Goal: Transaction & Acquisition: Book appointment/travel/reservation

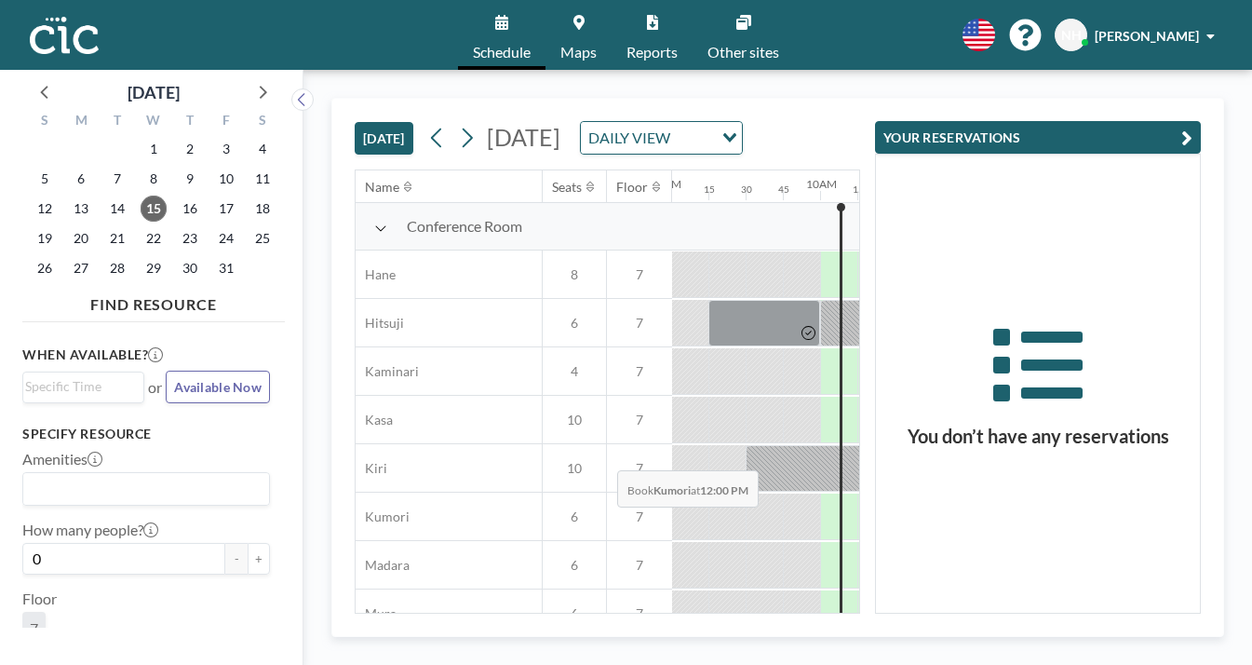
scroll to position [13, 1341]
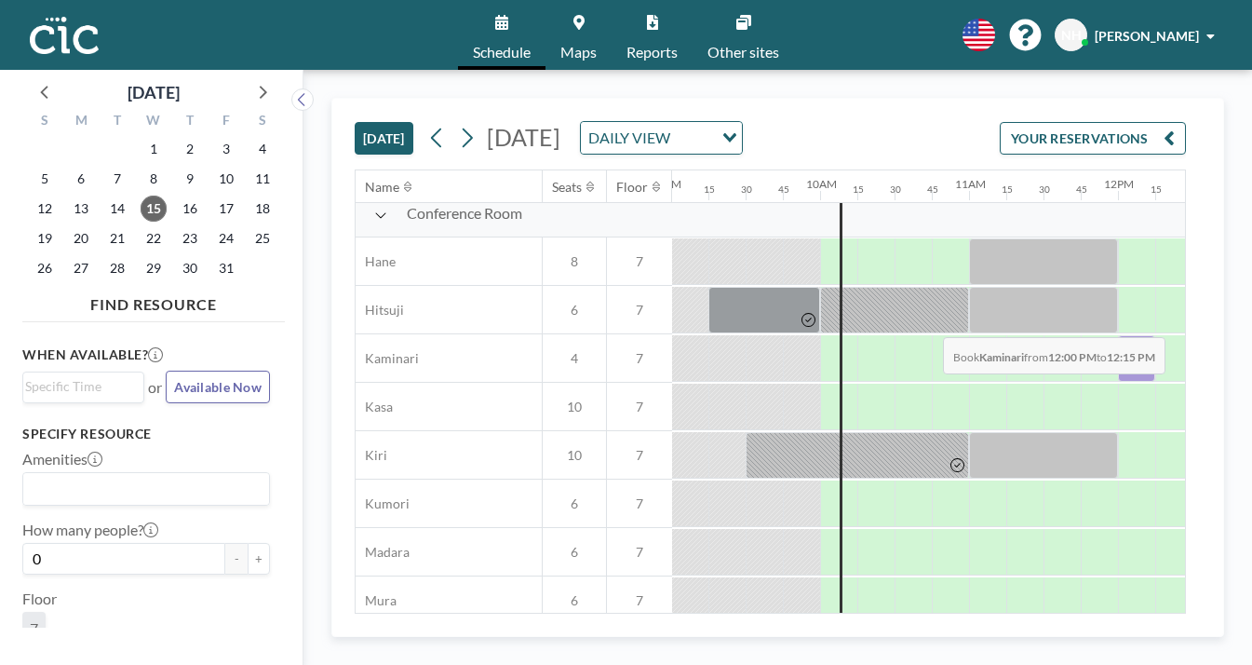
click at [1118, 335] on div at bounding box center [1136, 358] width 37 height 47
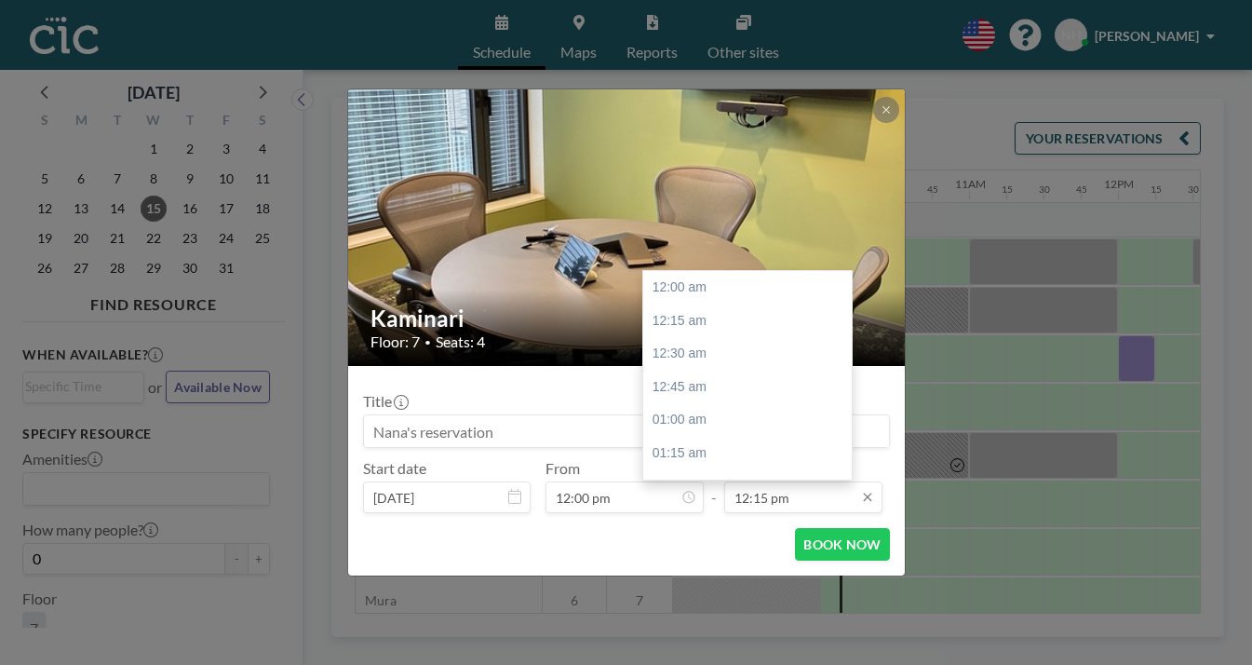
scroll to position [1456, 0]
click at [662, 538] on div "01:00 pm" at bounding box center [747, 555] width 208 height 34
type input "01:00 pm"
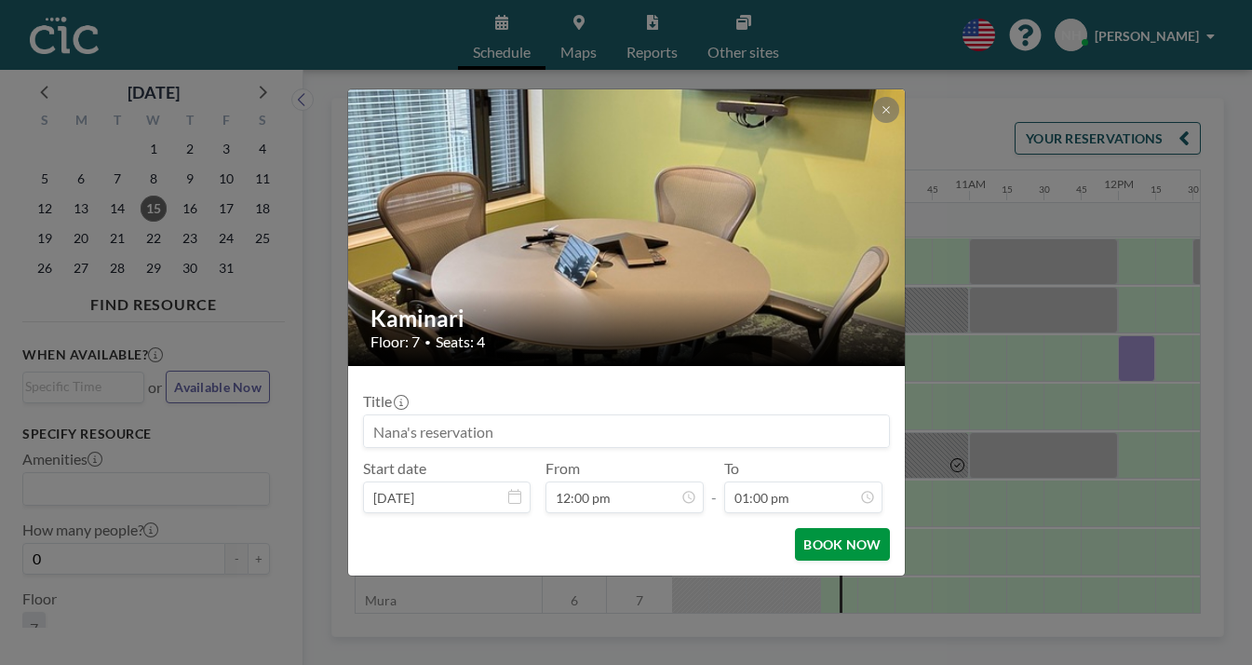
click at [795, 528] on button "BOOK NOW" at bounding box center [842, 544] width 94 height 33
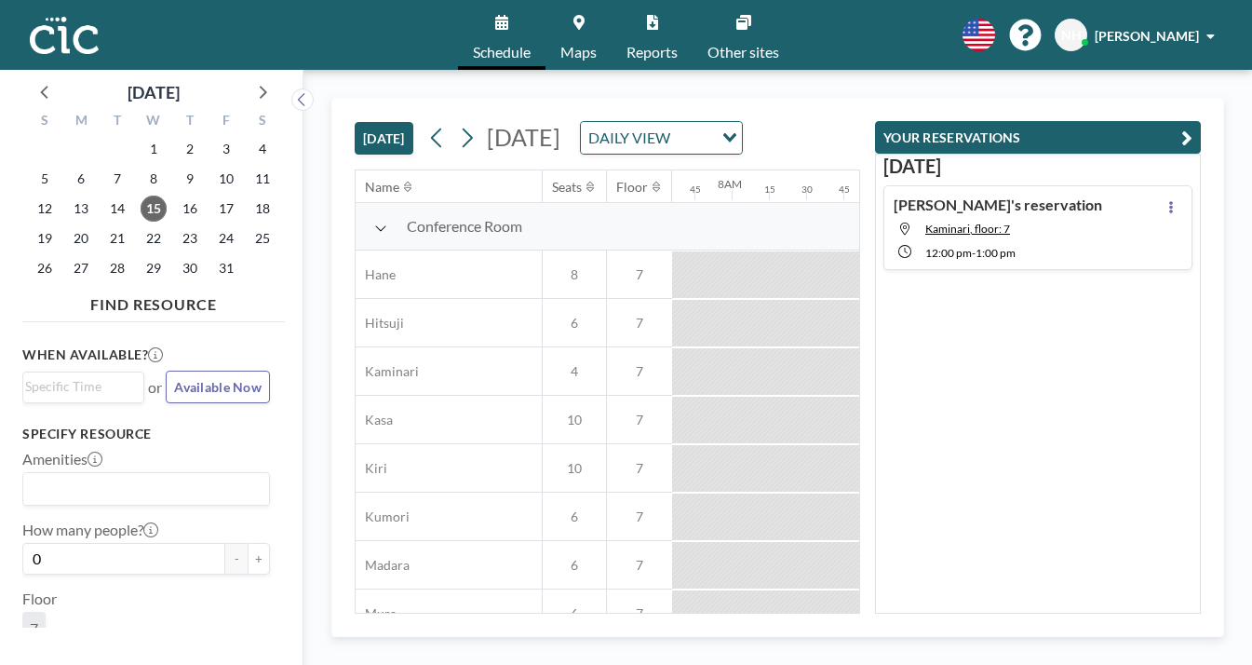
scroll to position [0, 1179]
click at [1029, 155] on h3 "[DATE]" at bounding box center [1037, 166] width 309 height 23
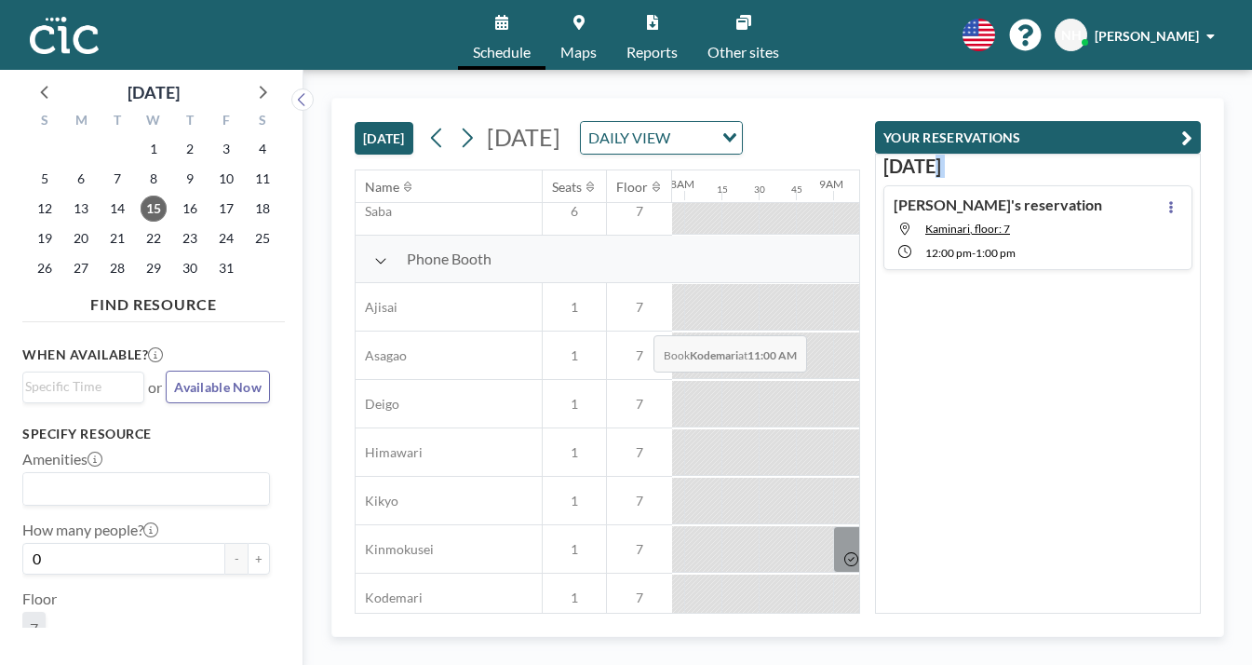
scroll to position [500, 1179]
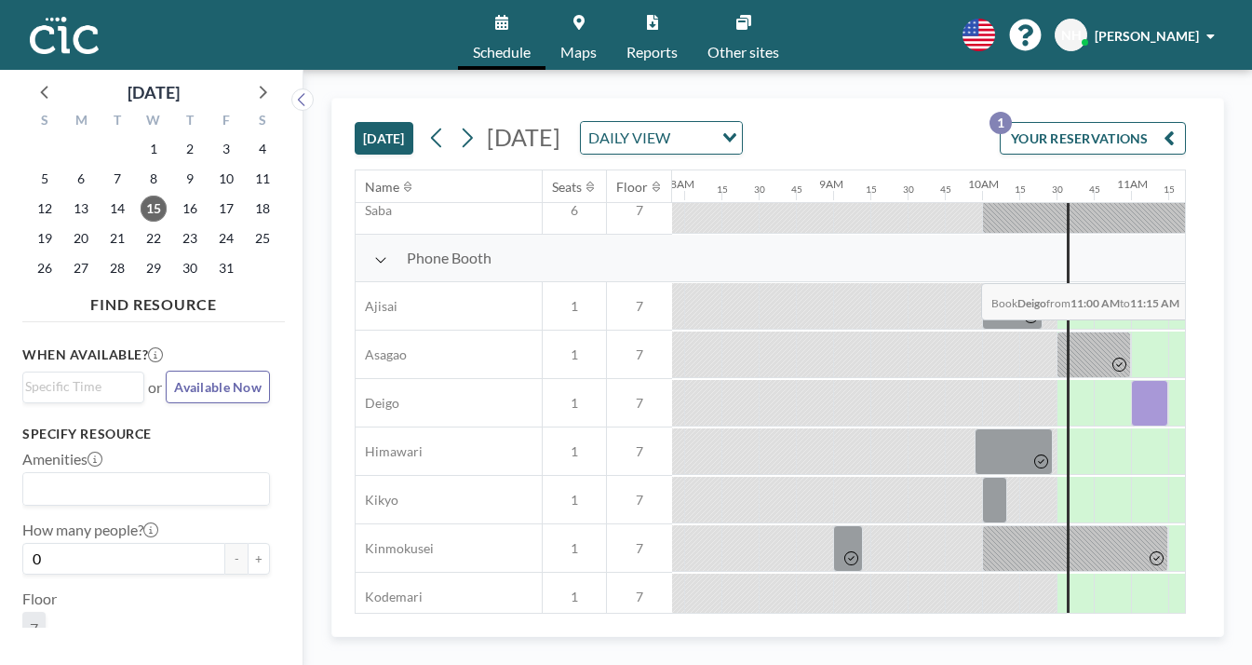
click at [1131, 380] on div at bounding box center [1149, 403] width 37 height 47
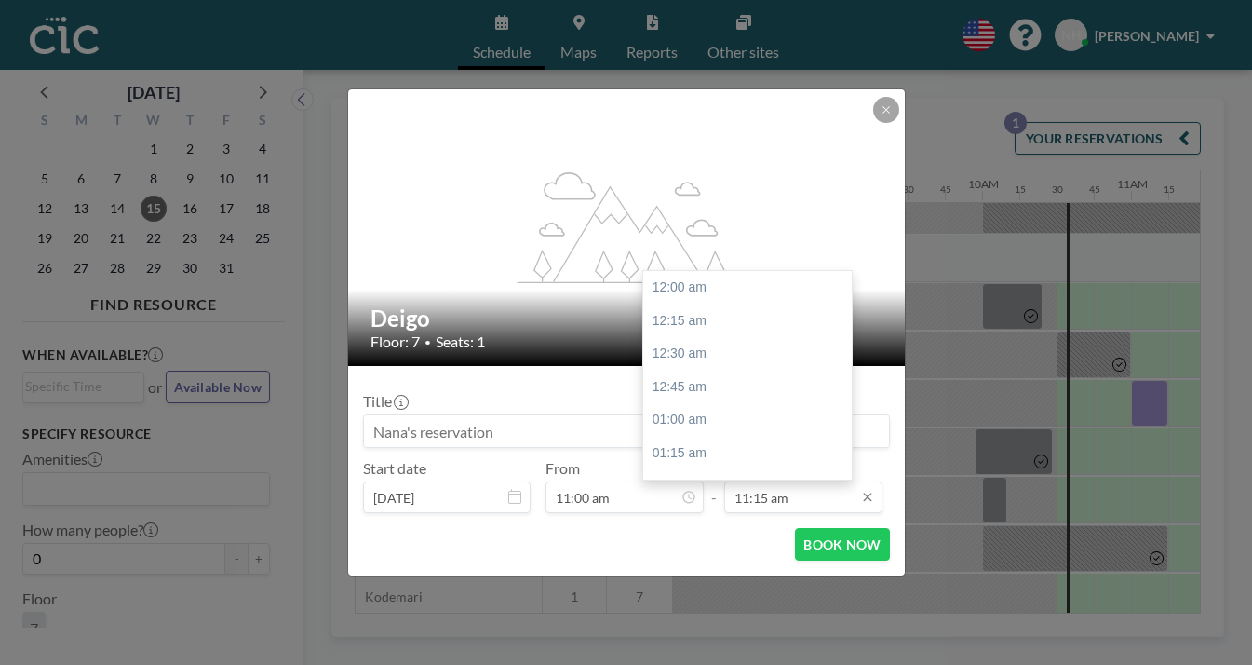
scroll to position [1337, 0]
click at [733, 525] on div "12:00 pm" at bounding box center [747, 542] width 208 height 34
type input "12:00 pm"
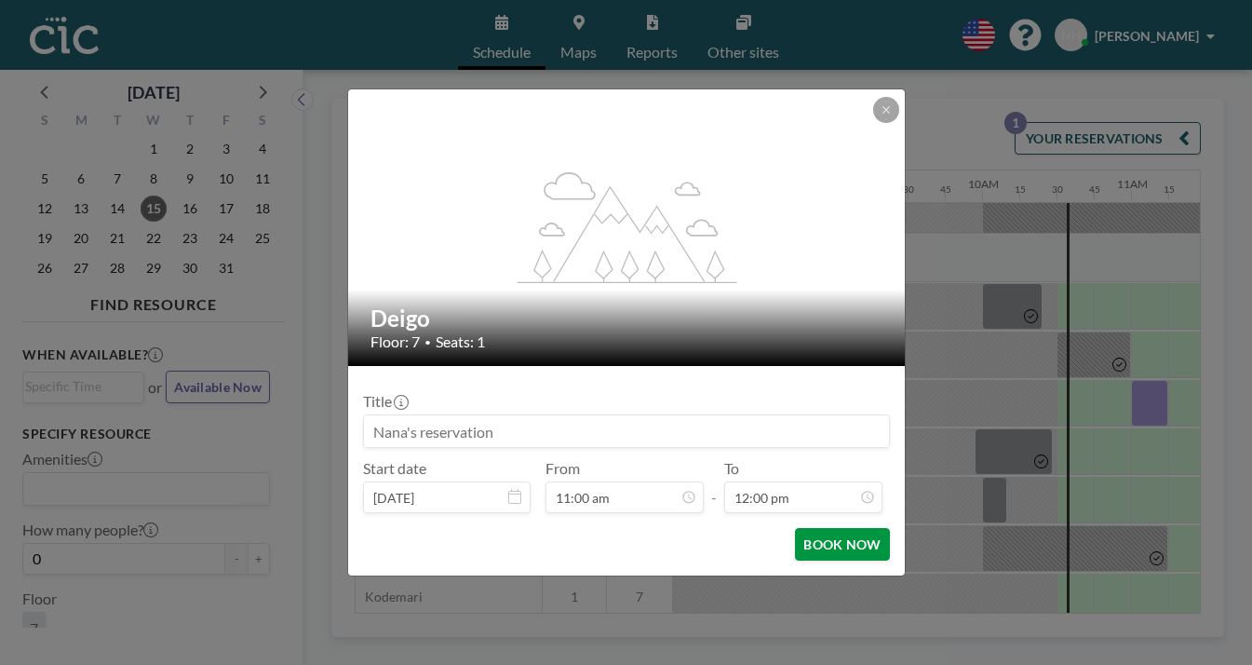
click at [795, 528] on button "BOOK NOW" at bounding box center [842, 544] width 94 height 33
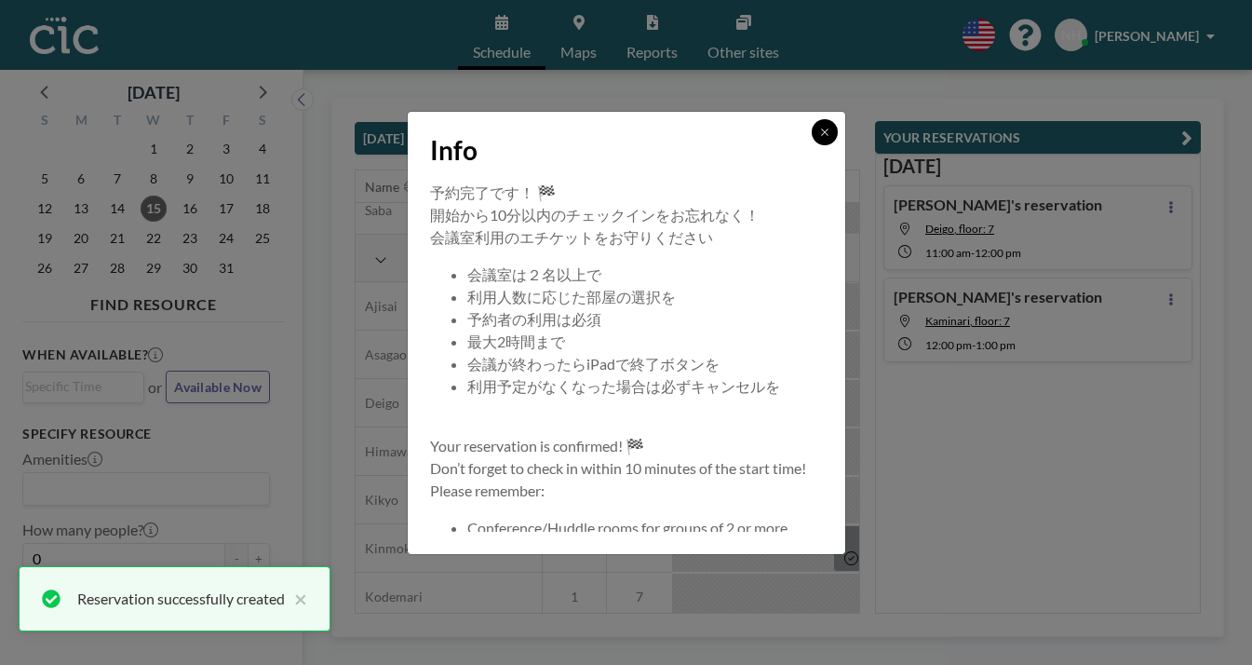
click at [812, 145] on button at bounding box center [825, 132] width 26 height 26
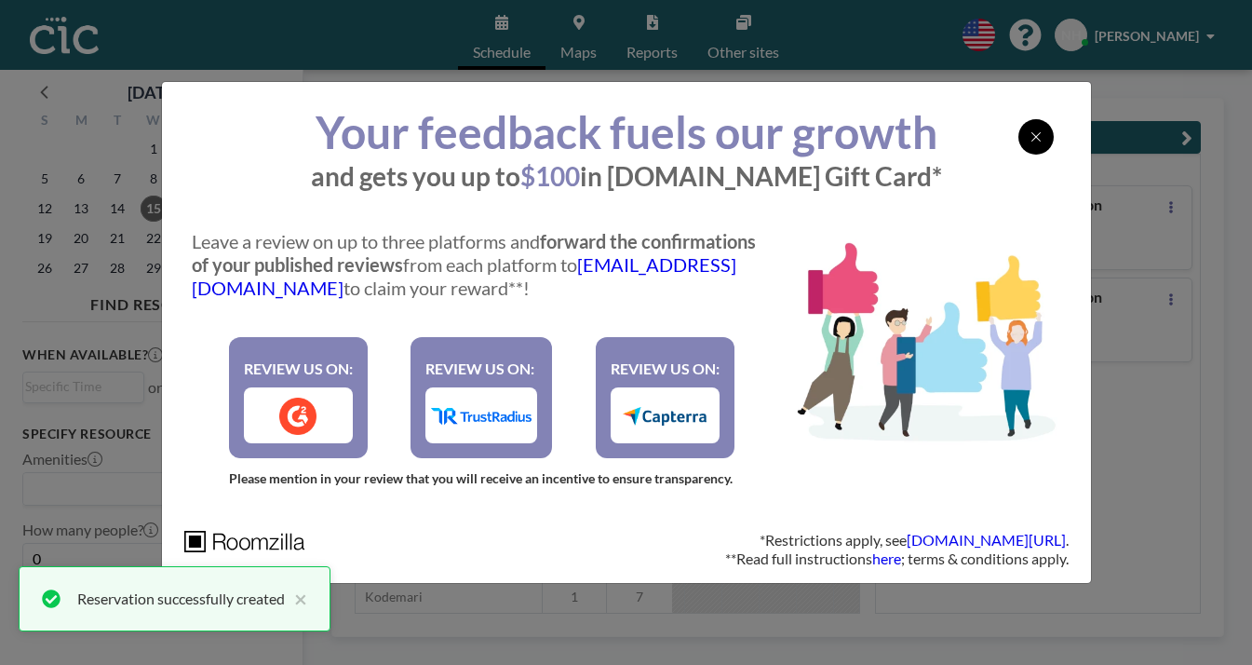
click at [1018, 155] on div at bounding box center [1035, 136] width 35 height 35
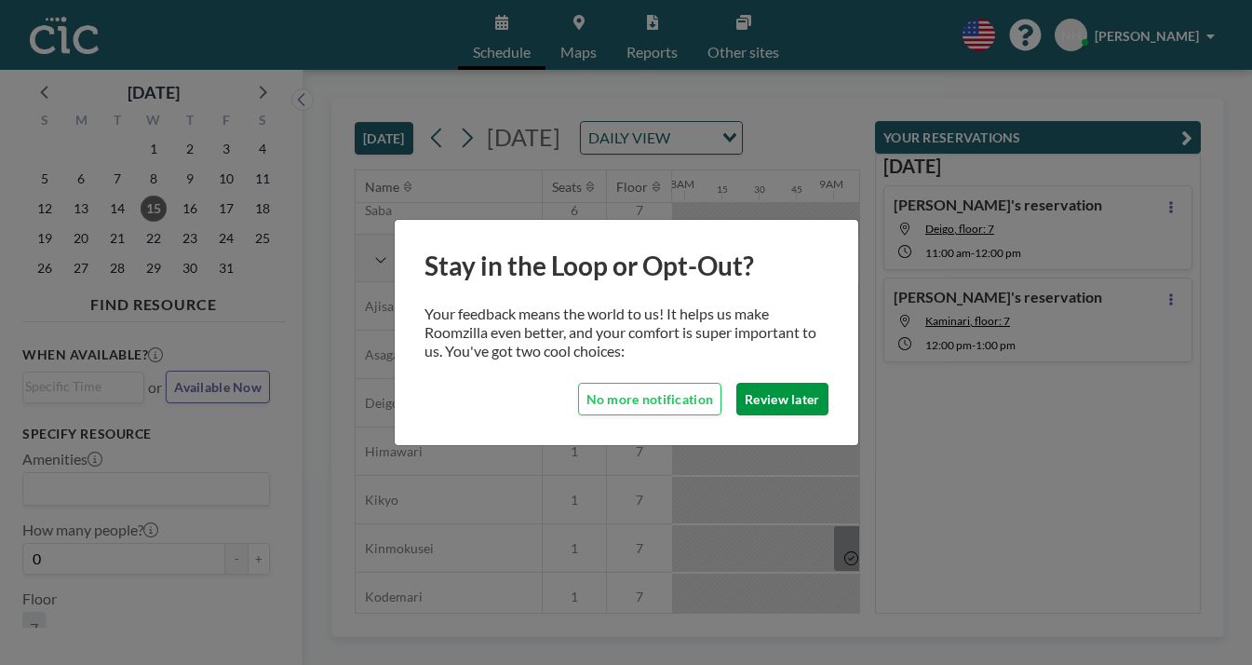
click at [736, 393] on button "Review later" at bounding box center [781, 399] width 91 height 33
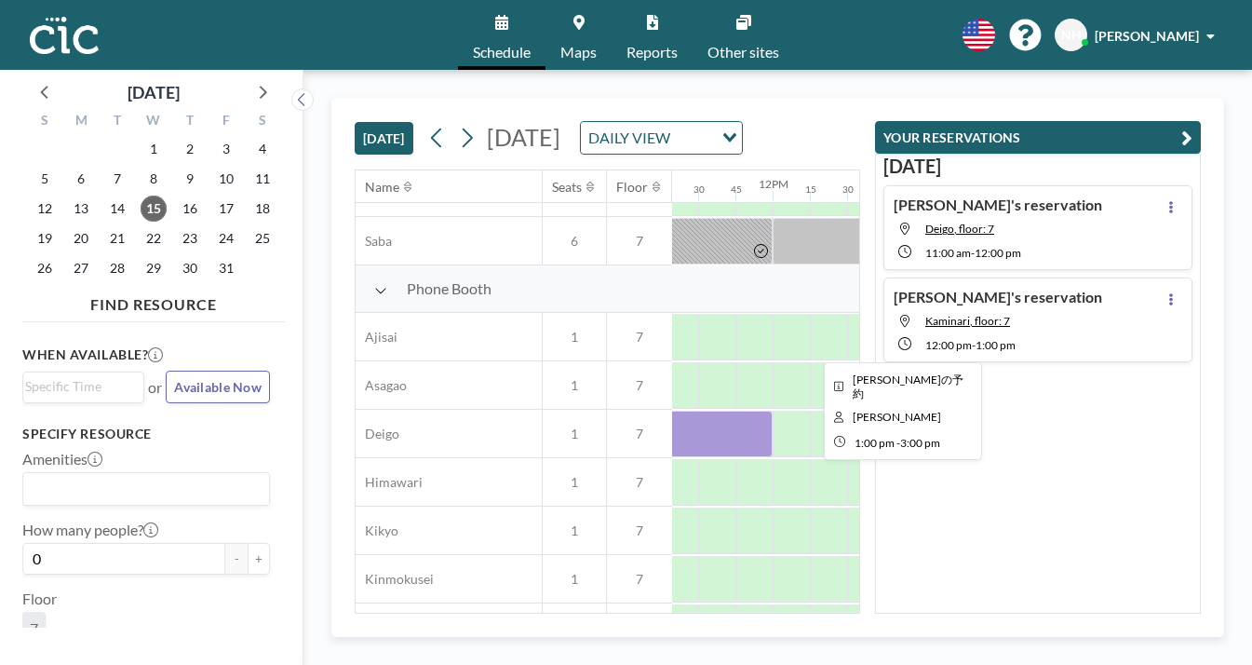
scroll to position [469, 1701]
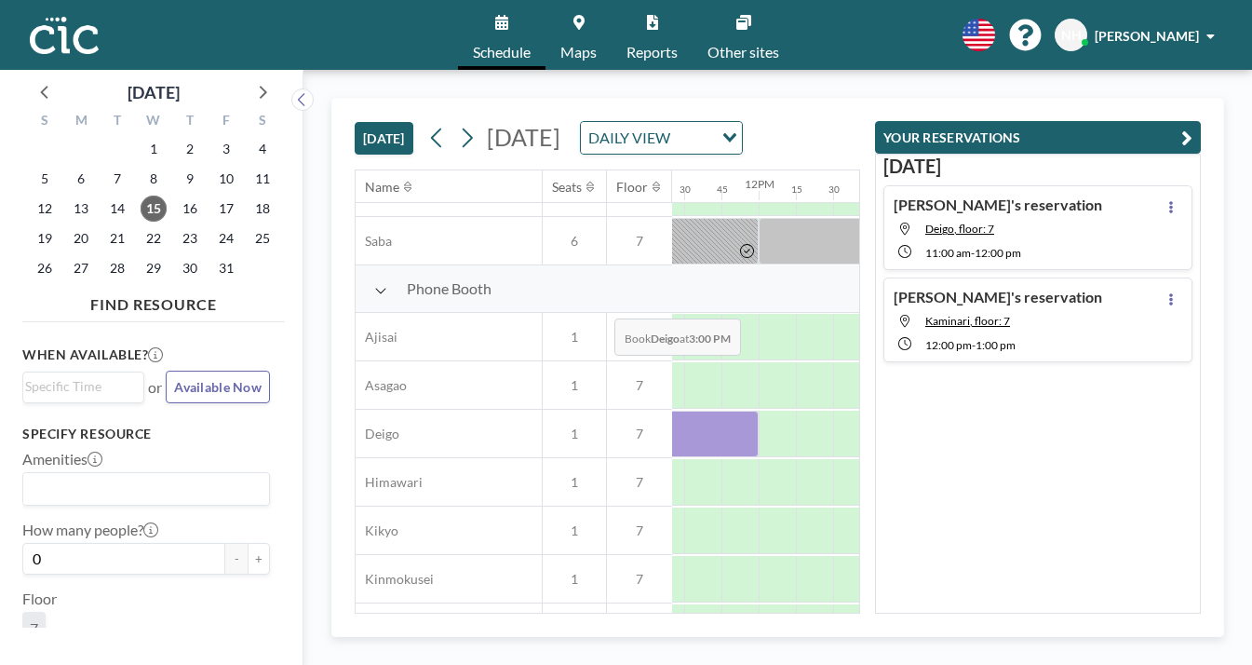
click at [1205, 410] on div at bounding box center [1223, 433] width 37 height 47
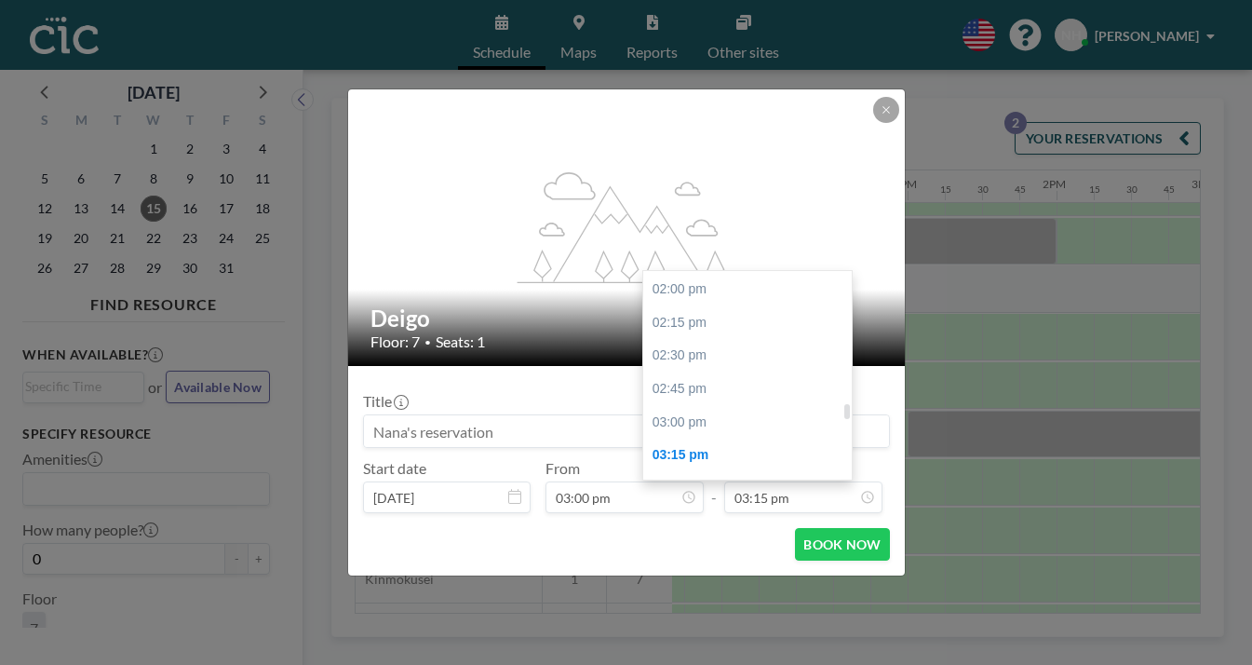
scroll to position [1852, 0]
type input "05:00 pm"
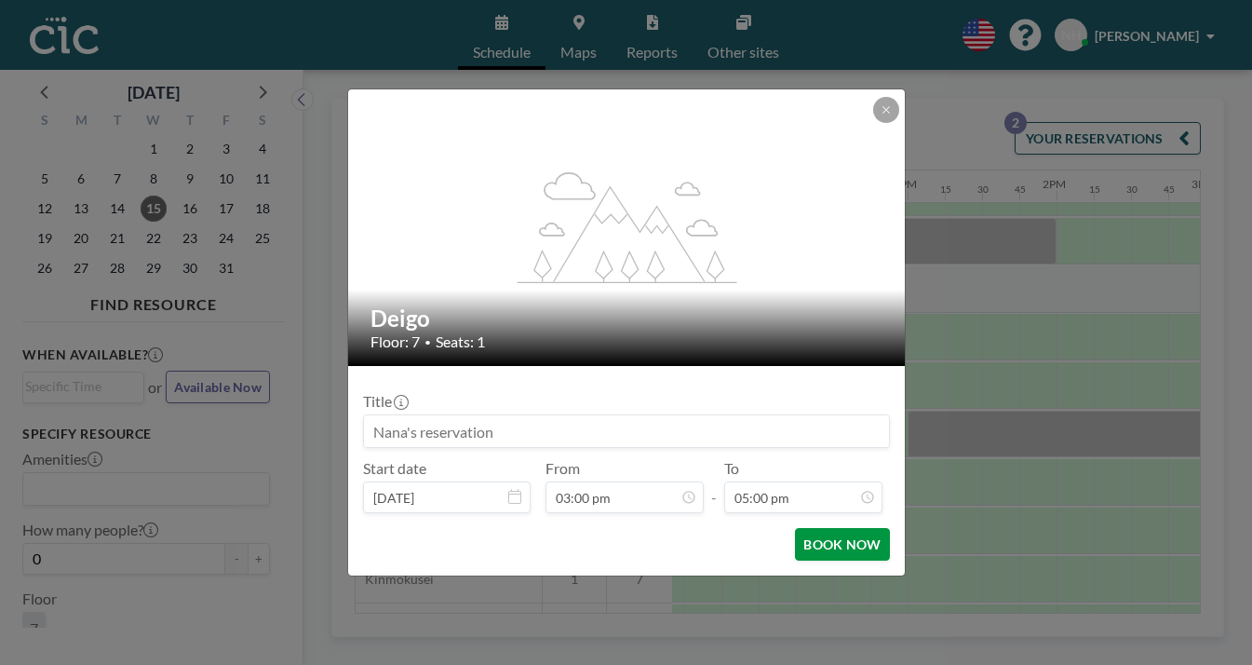
click at [795, 528] on button "BOOK NOW" at bounding box center [842, 544] width 94 height 33
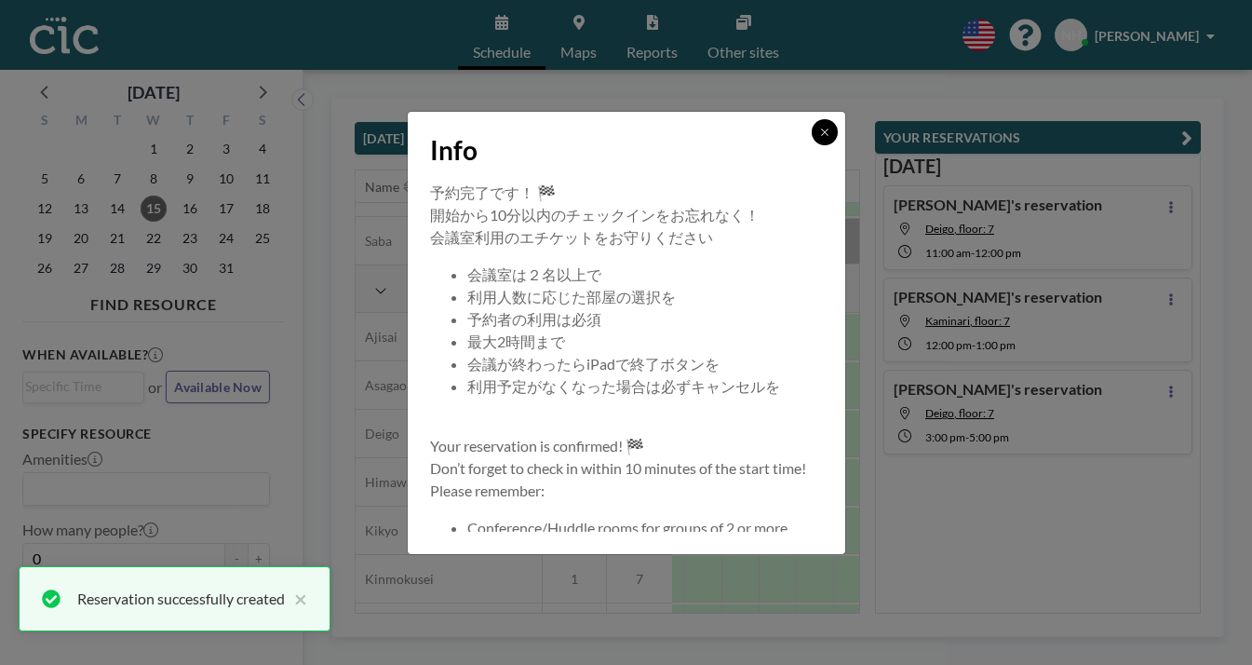
click at [812, 145] on button at bounding box center [825, 132] width 26 height 26
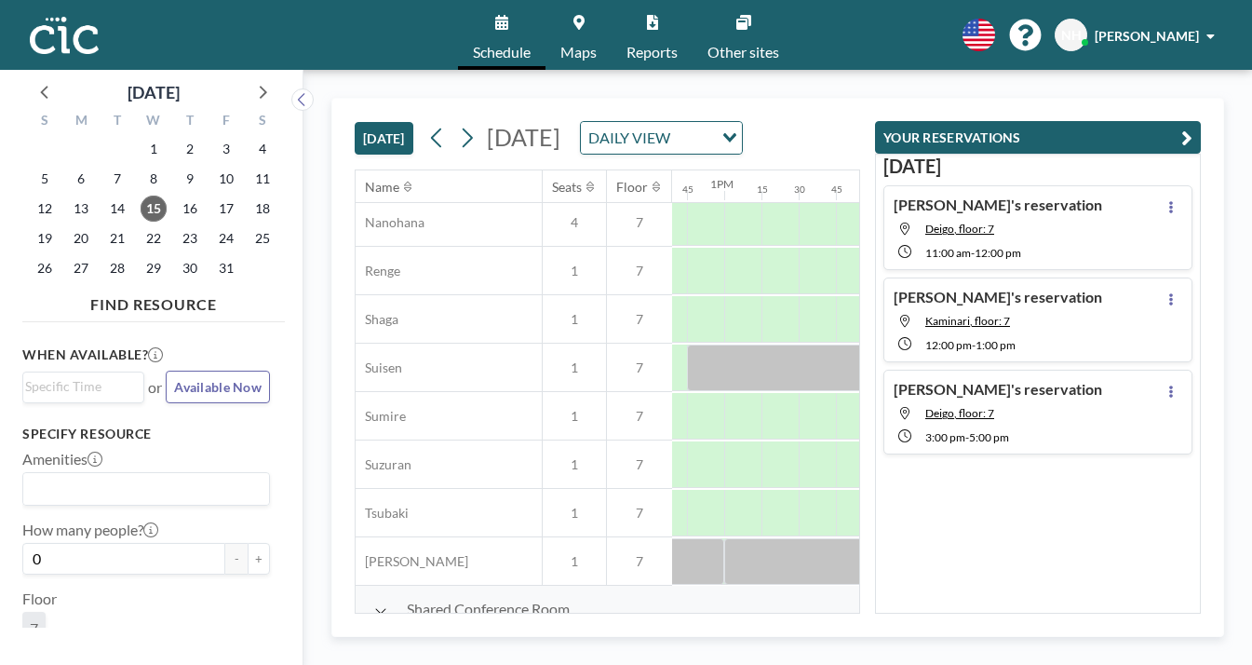
scroll to position [971, 1878]
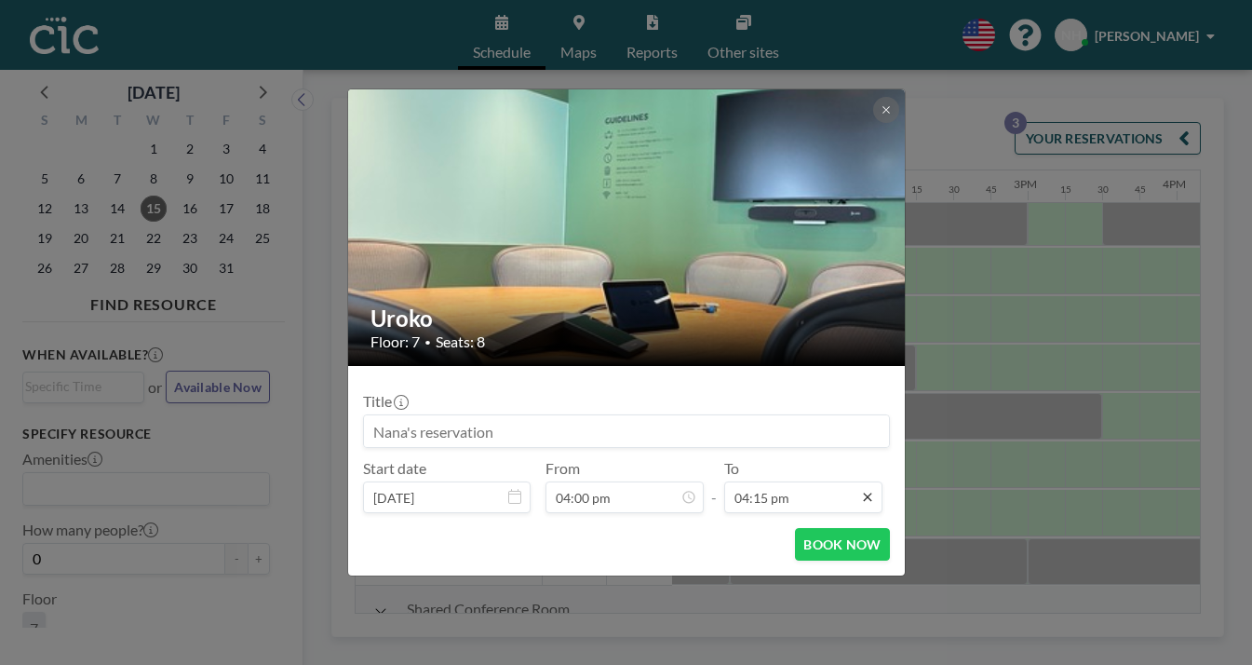
scroll to position [1931, 0]
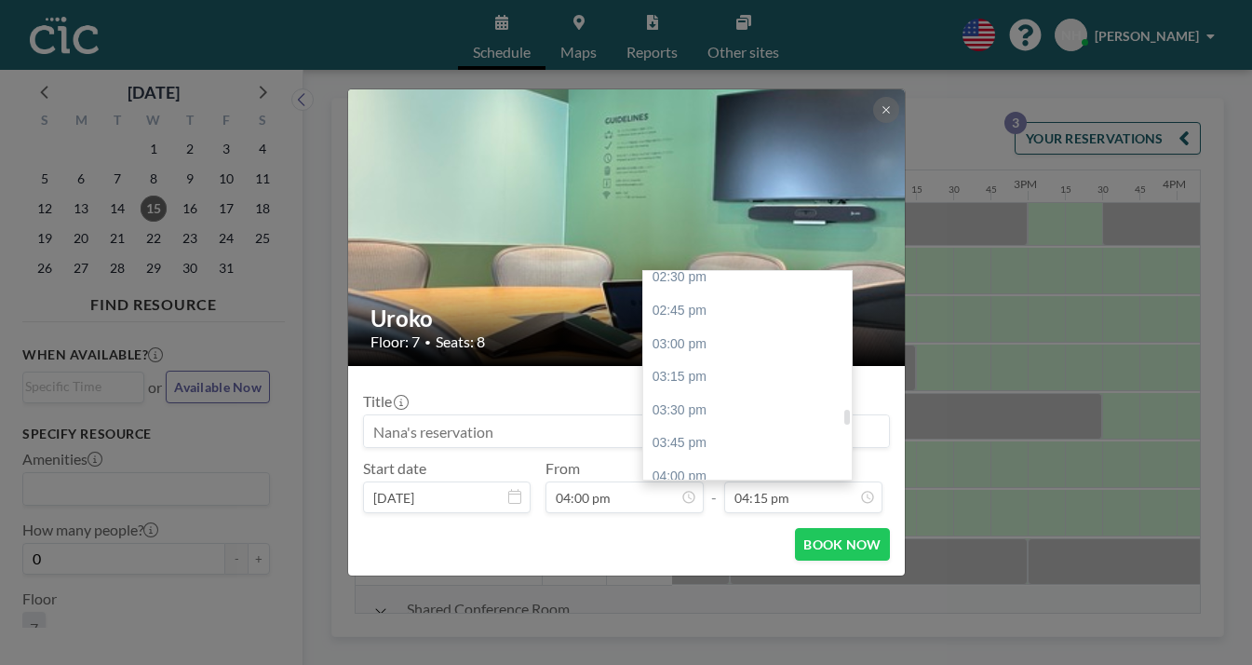
click at [698, 625] on div "05:15 pm" at bounding box center [747, 642] width 208 height 34
type input "05:15 pm"
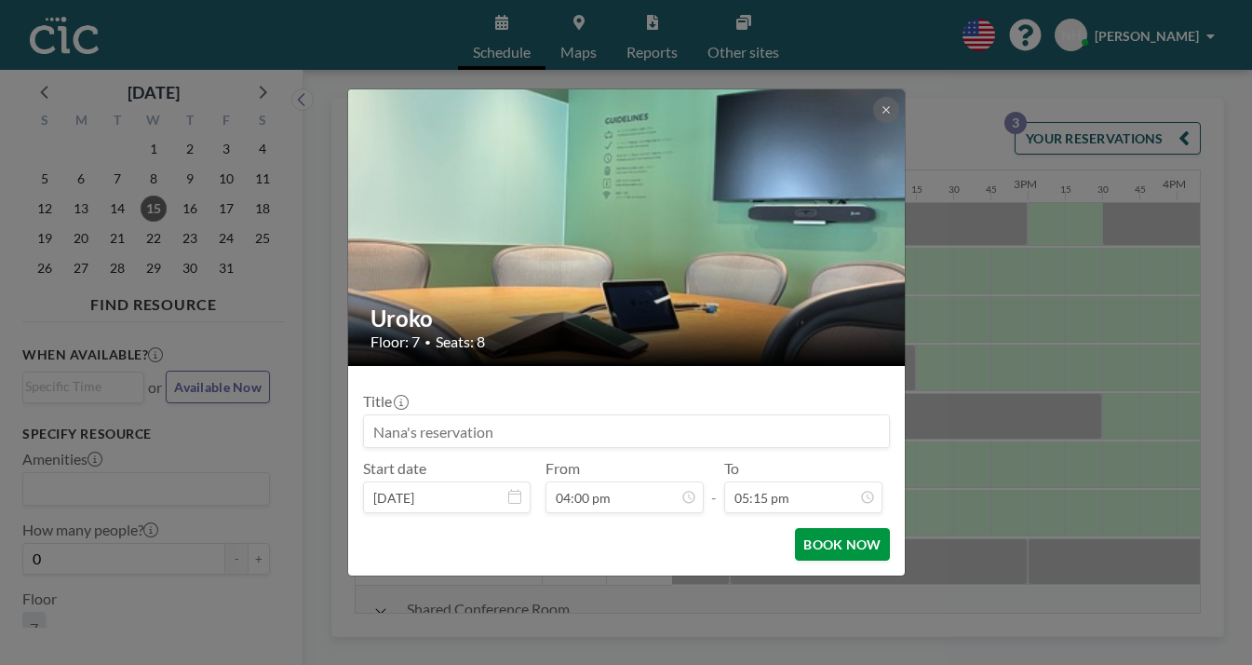
click at [803, 528] on button "BOOK NOW" at bounding box center [842, 544] width 94 height 33
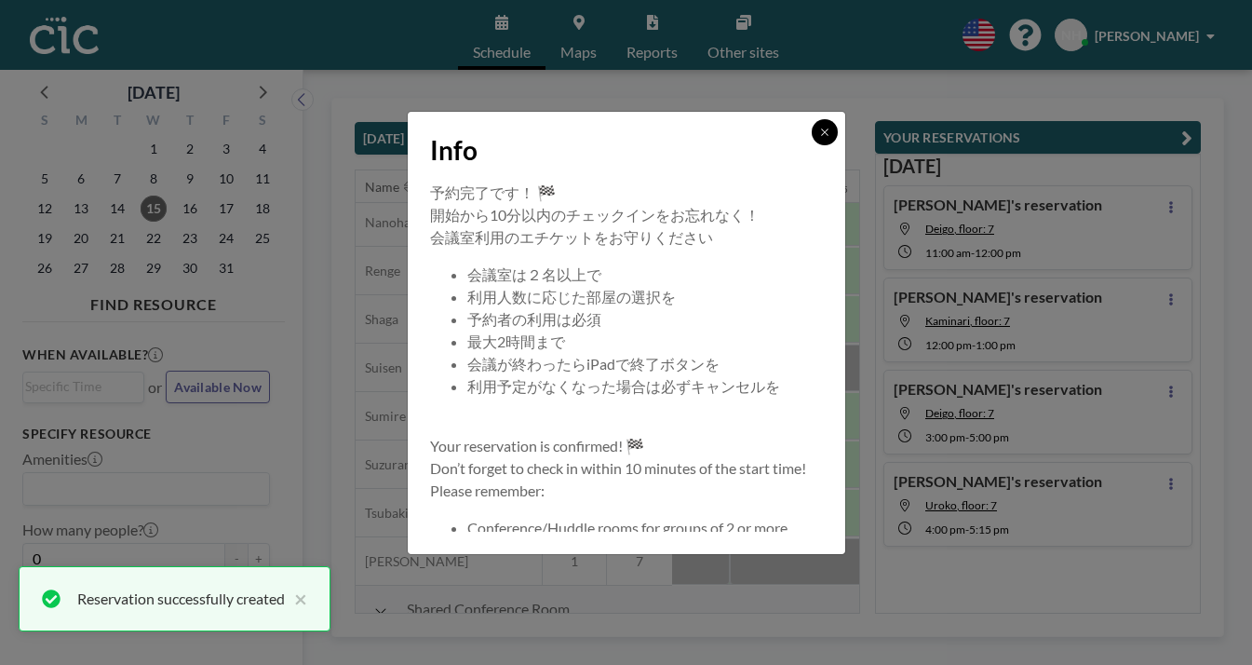
click at [819, 138] on icon at bounding box center [824, 132] width 11 height 11
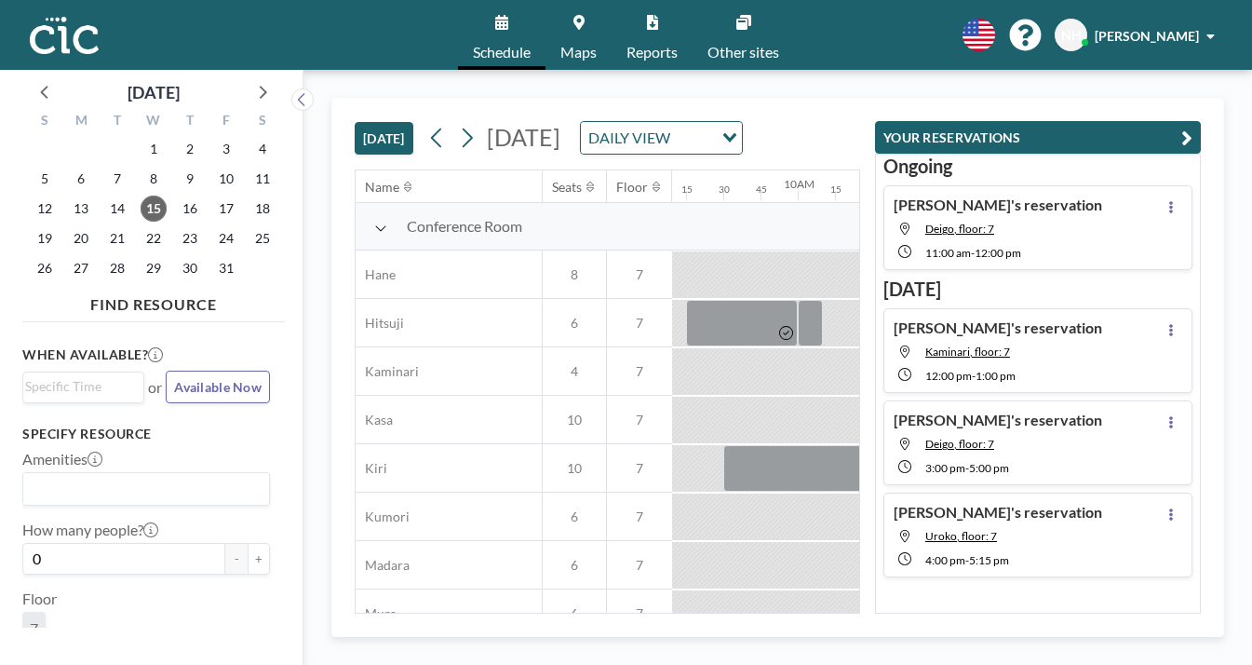
scroll to position [0, 1452]
